Goal: Transaction & Acquisition: Download file/media

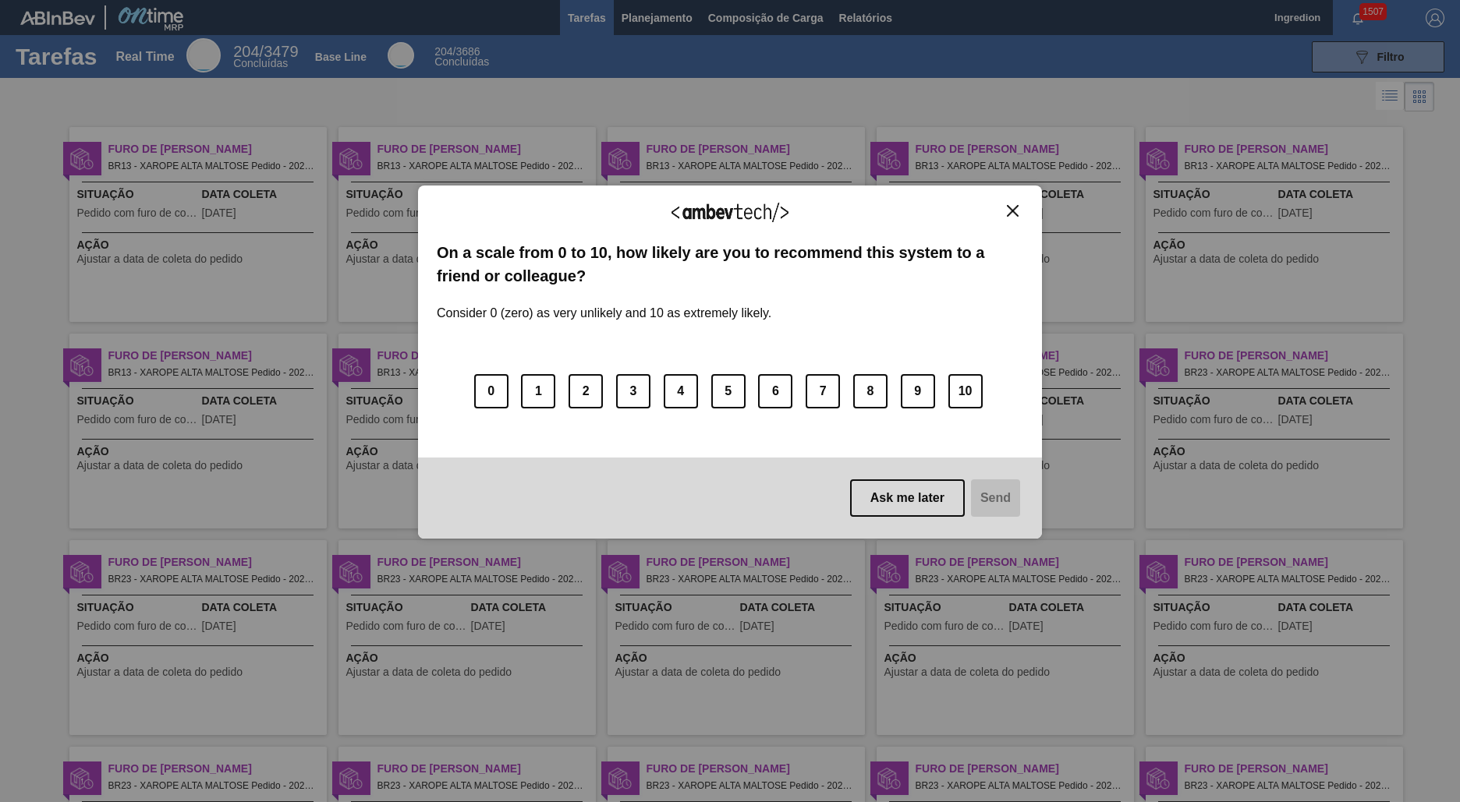
click at [1012, 211] on img "Close" at bounding box center [1013, 211] width 12 height 12
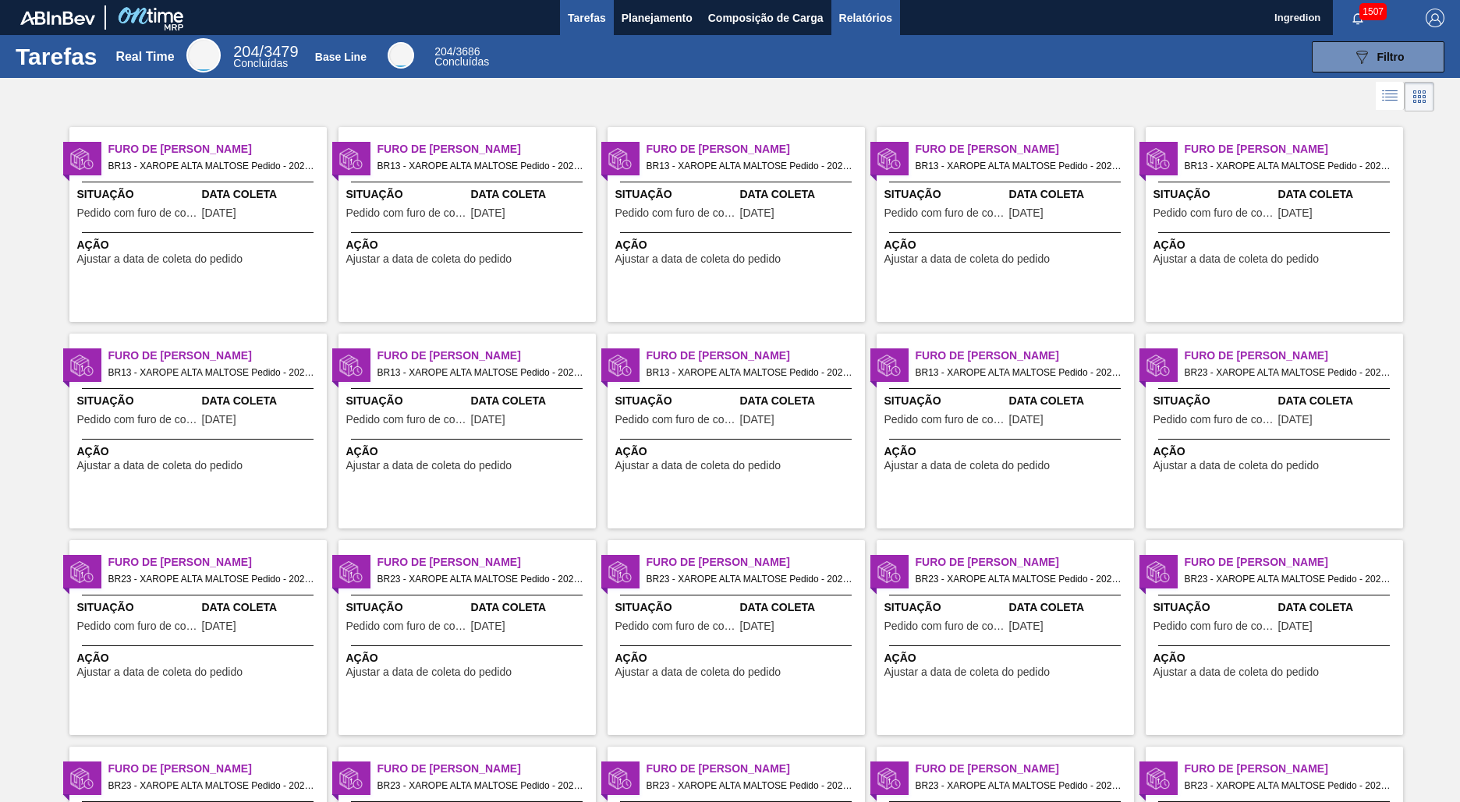
click at [864, 17] on span "Relatórios" at bounding box center [865, 18] width 53 height 19
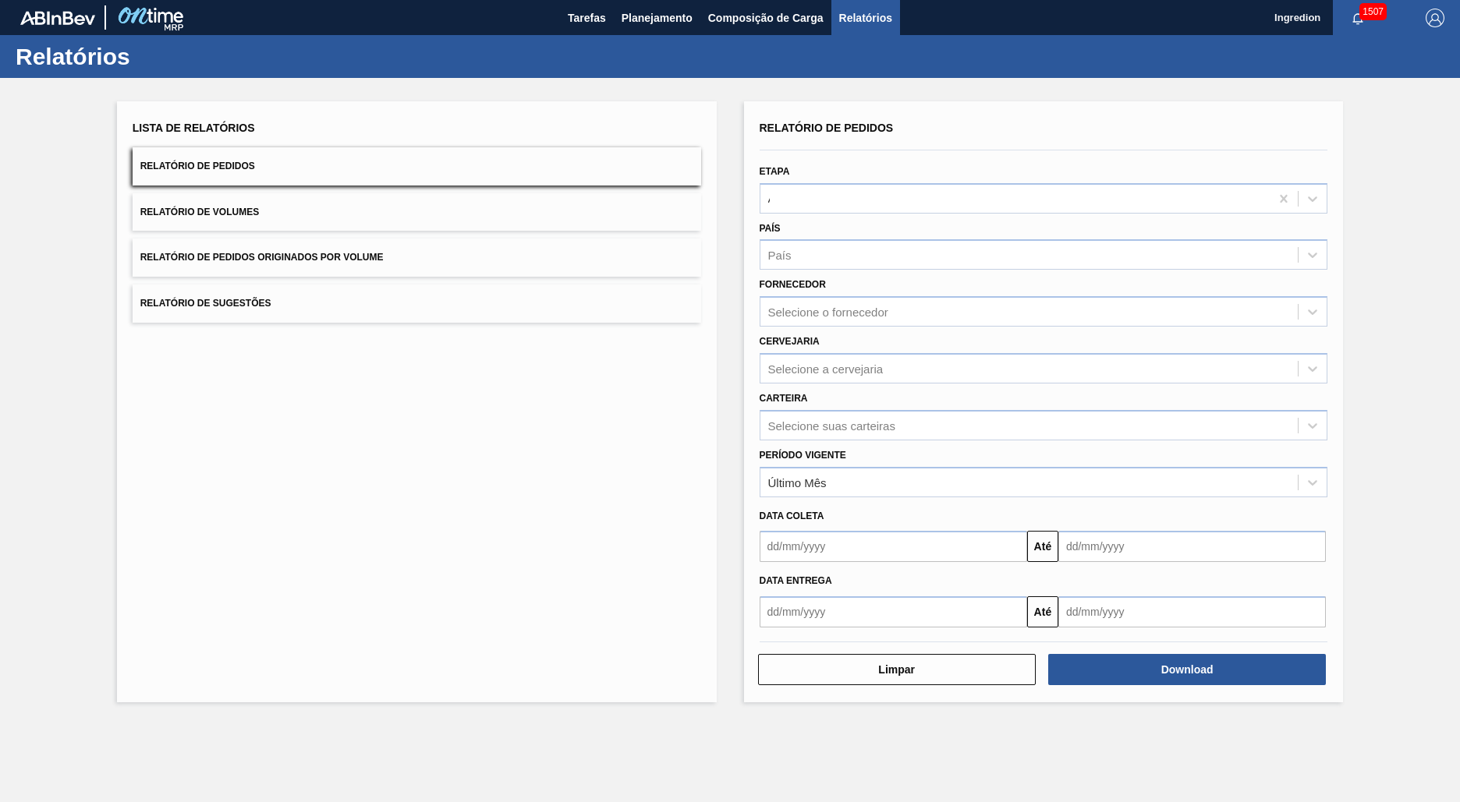
type input "Aguardando Faturamento"
type input "Xarope"
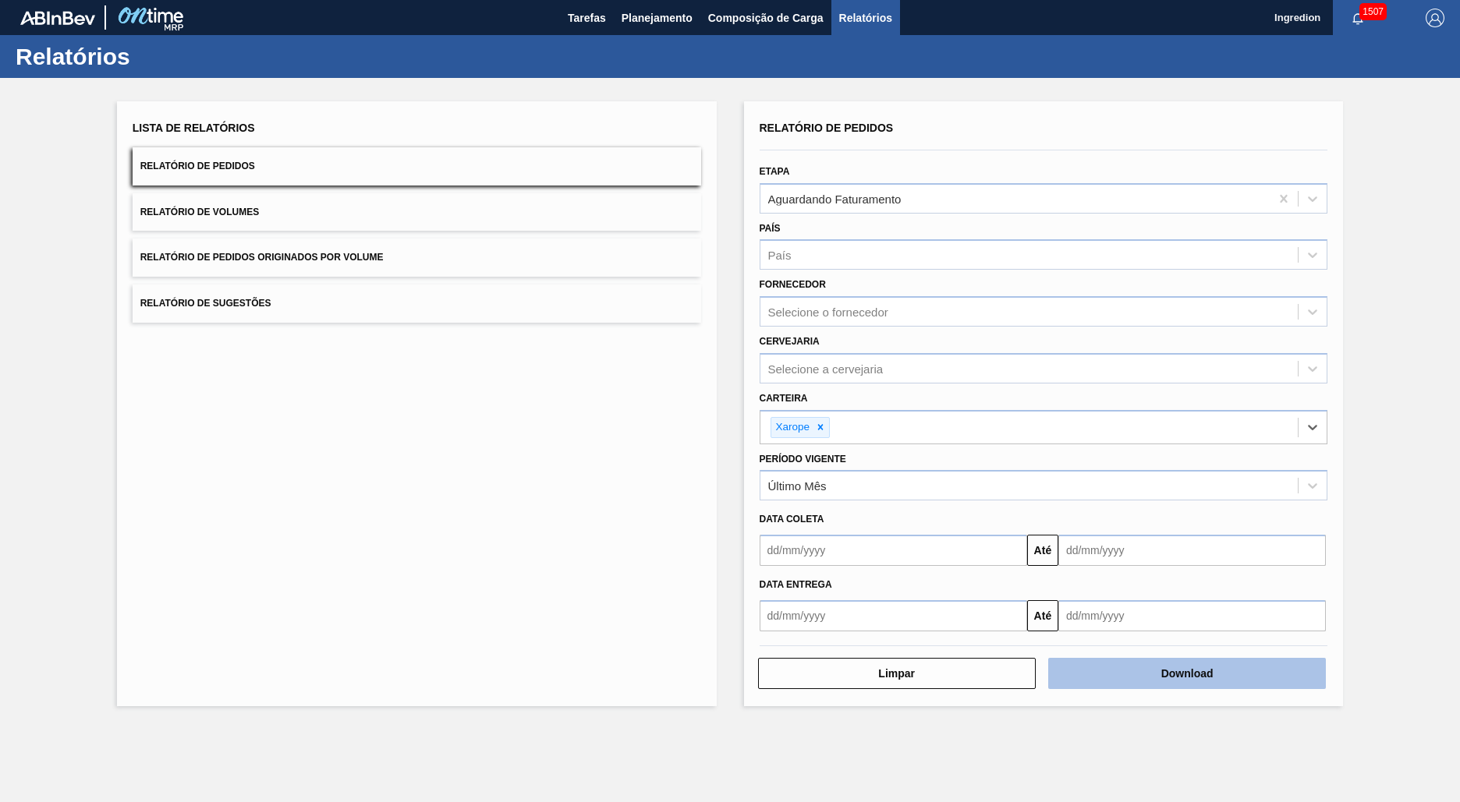
click at [1187, 674] on button "Download" at bounding box center [1187, 673] width 278 height 31
